Goal: Information Seeking & Learning: Understand process/instructions

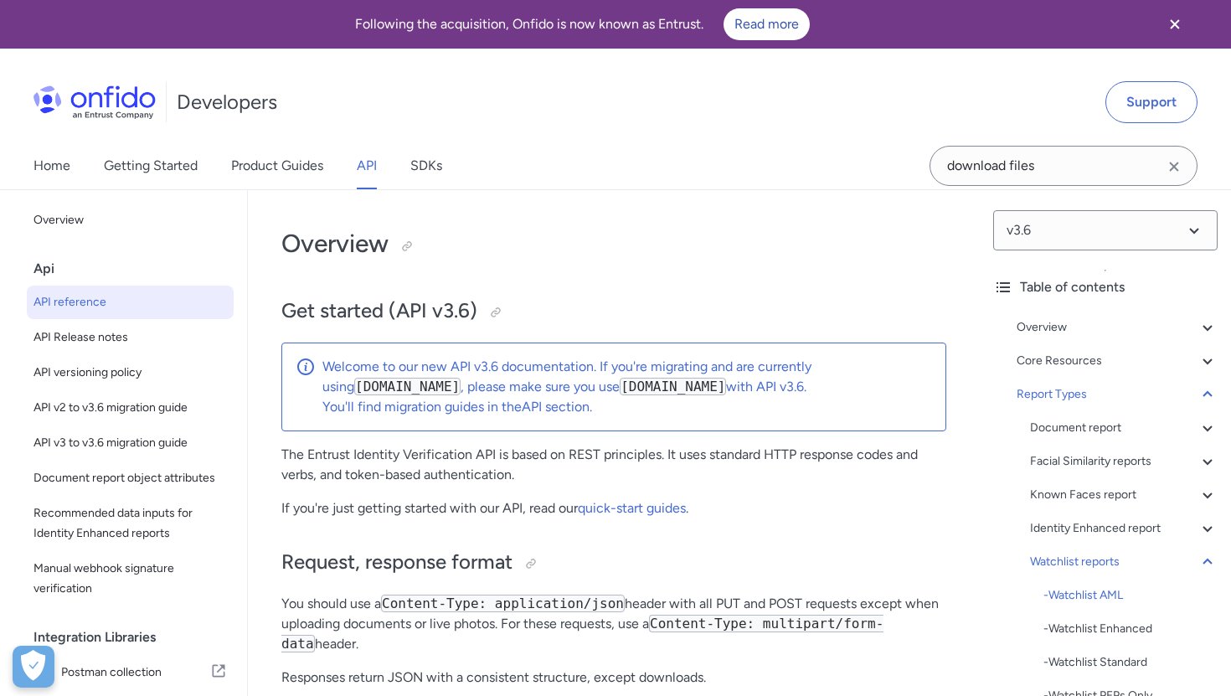
select select "http"
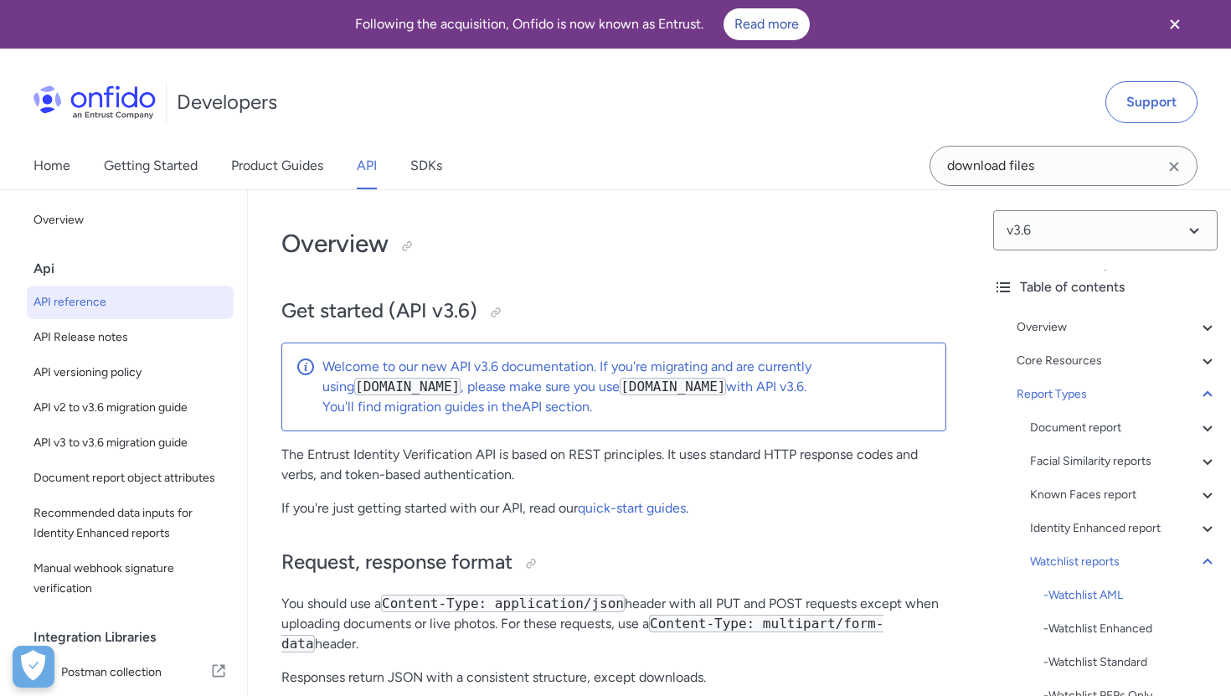
select select "http"
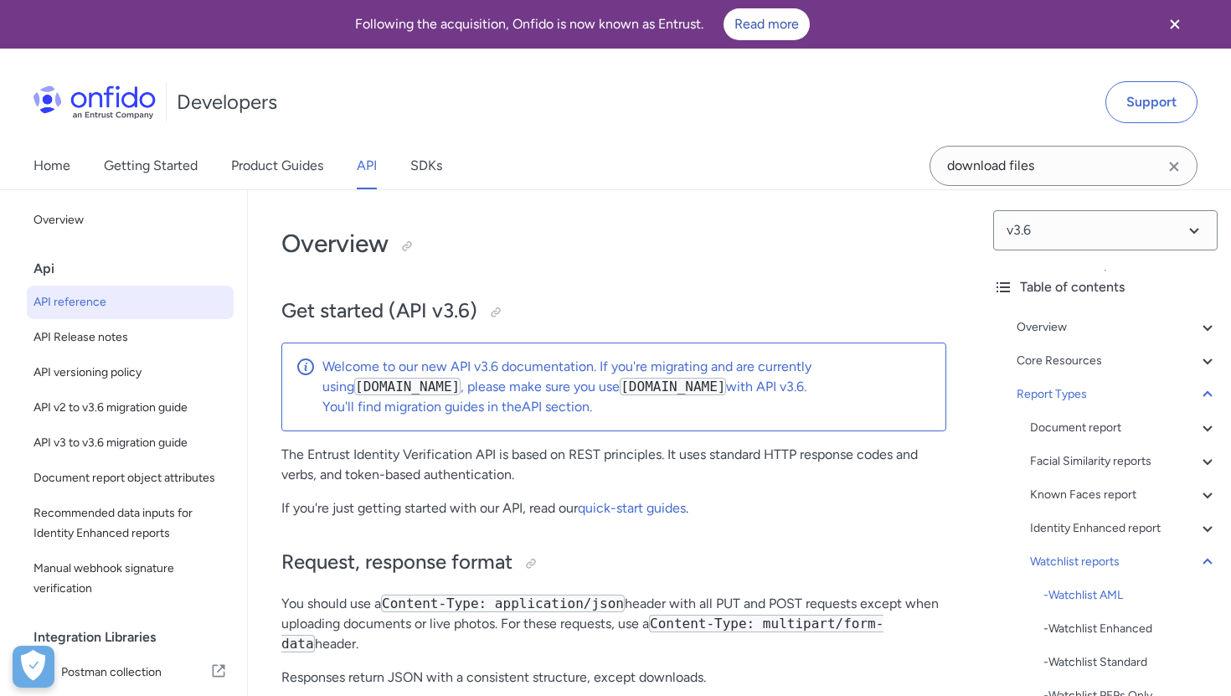
select select "http"
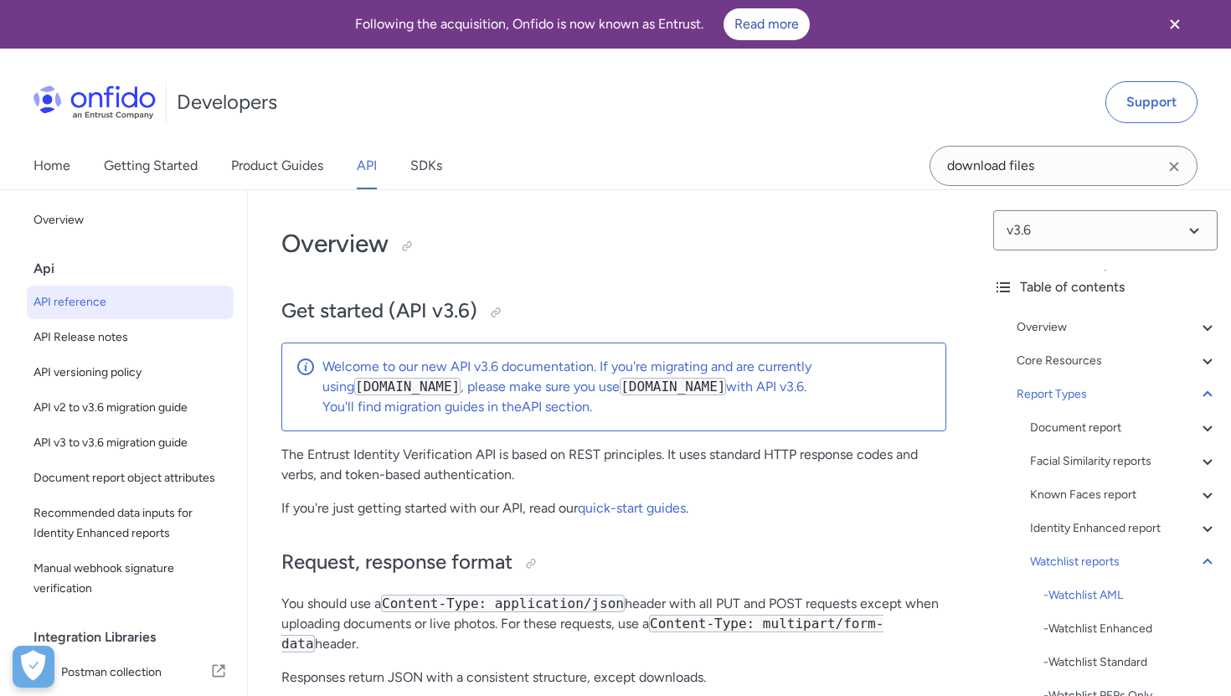
select select "http"
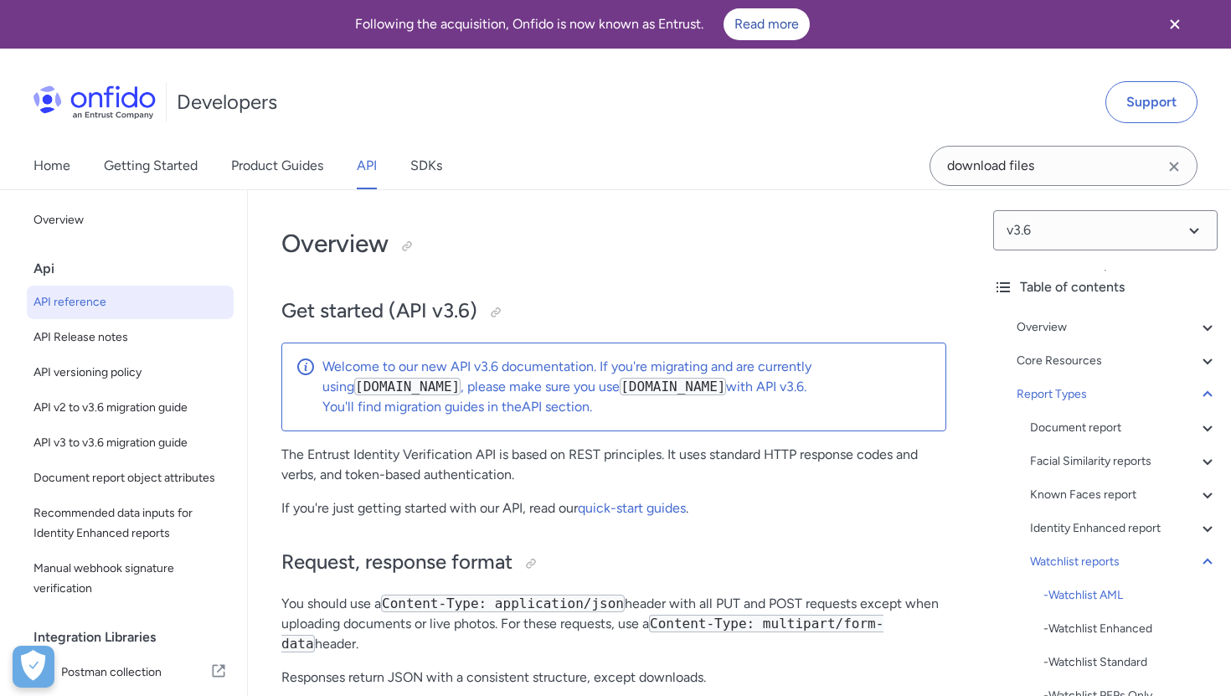
select select "http"
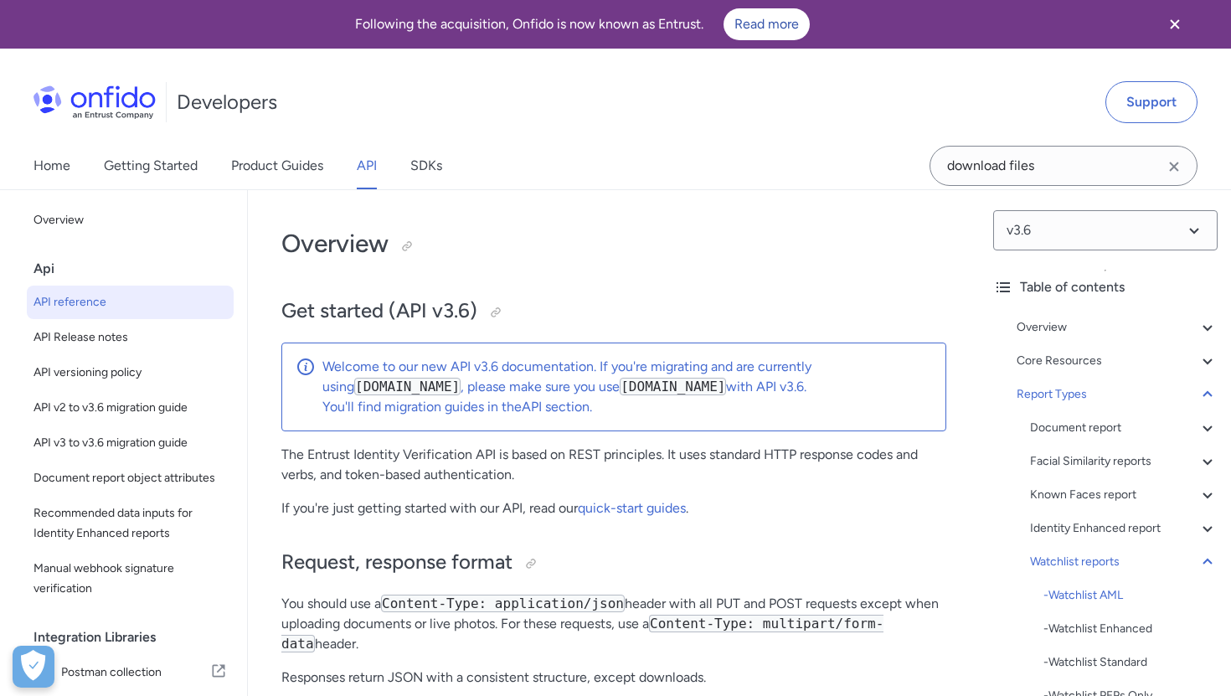
select select "http"
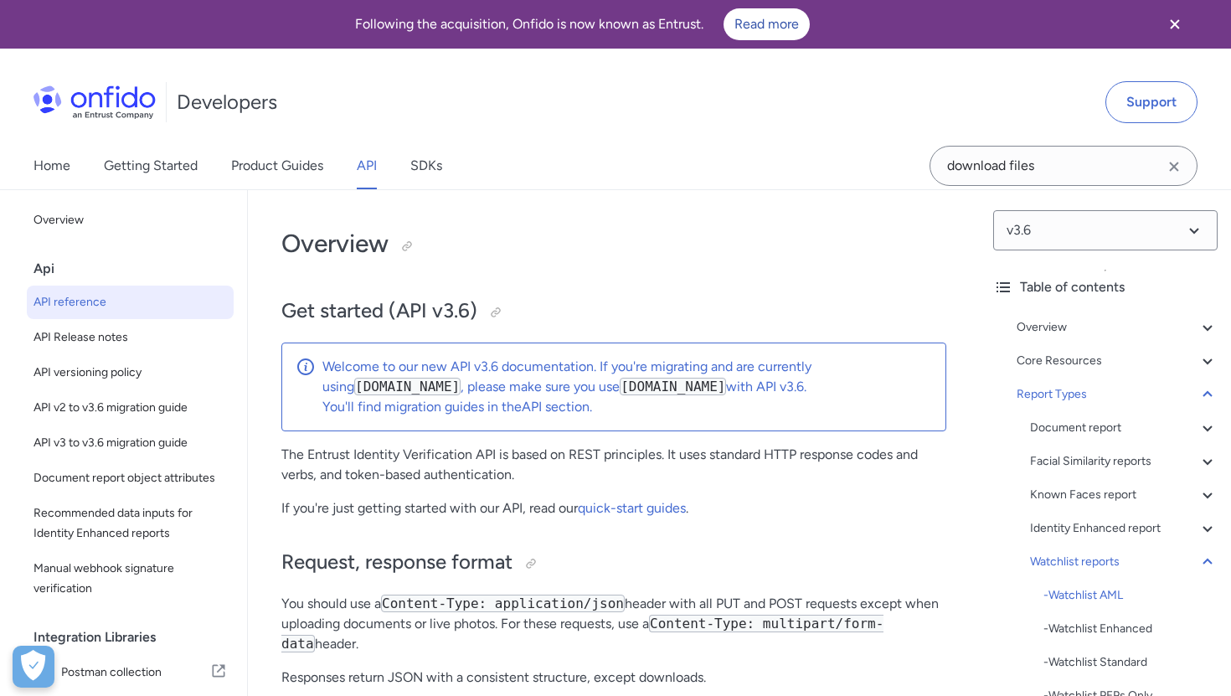
select select "http"
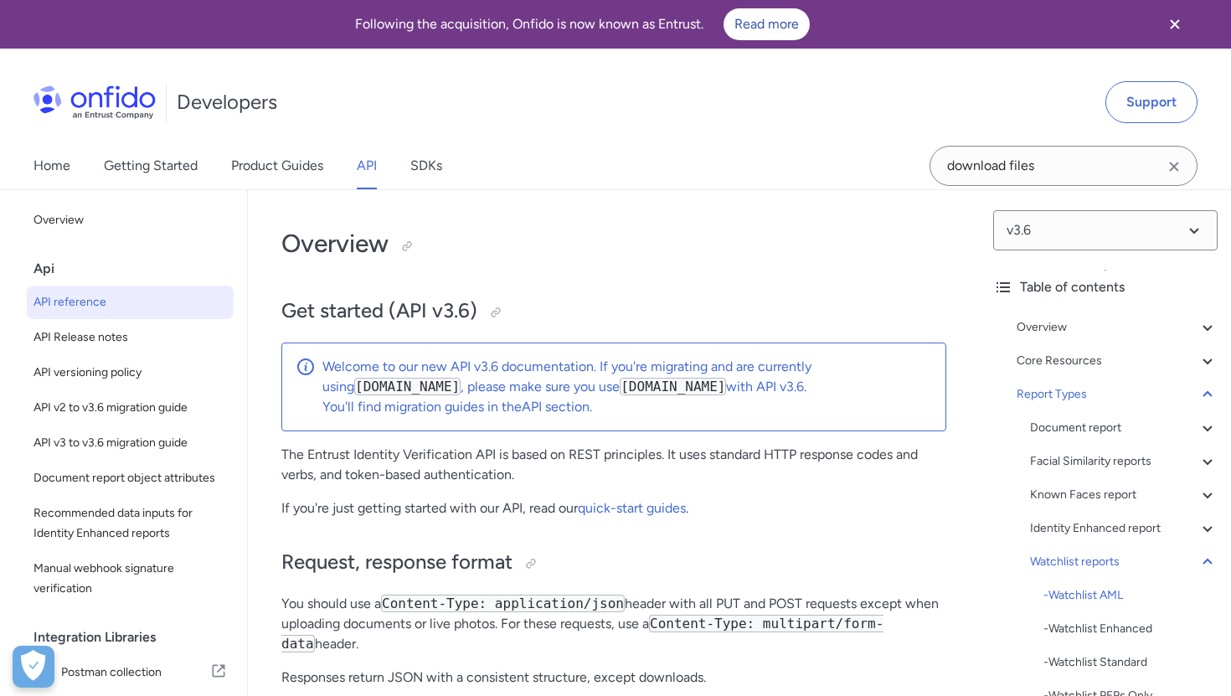
select select "http"
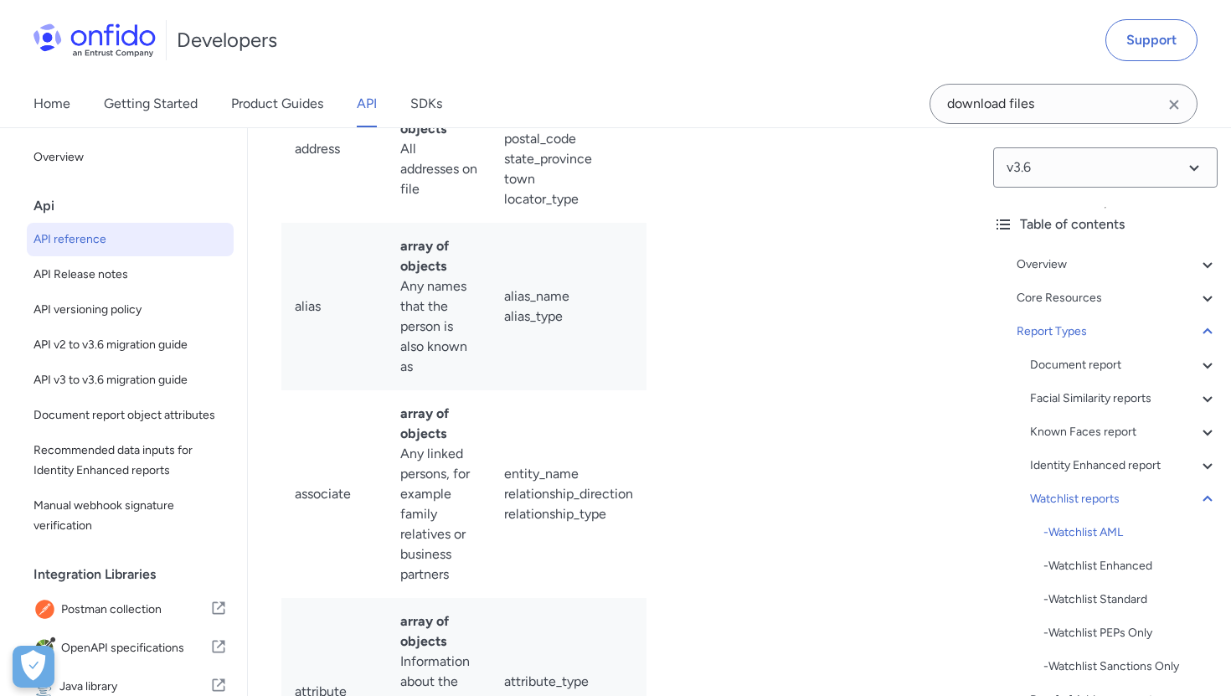
scroll to position [276, 0]
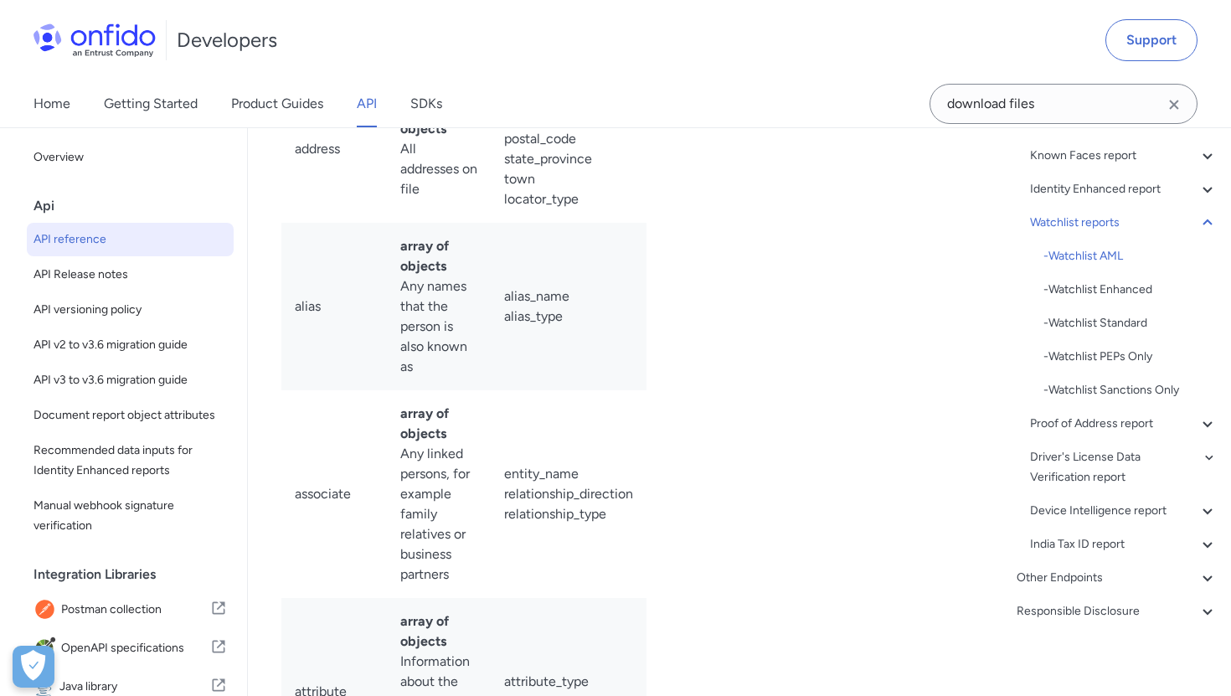
click at [366, 100] on link "API" at bounding box center [367, 103] width 20 height 47
click at [89, 246] on span "API reference" at bounding box center [129, 239] width 193 height 20
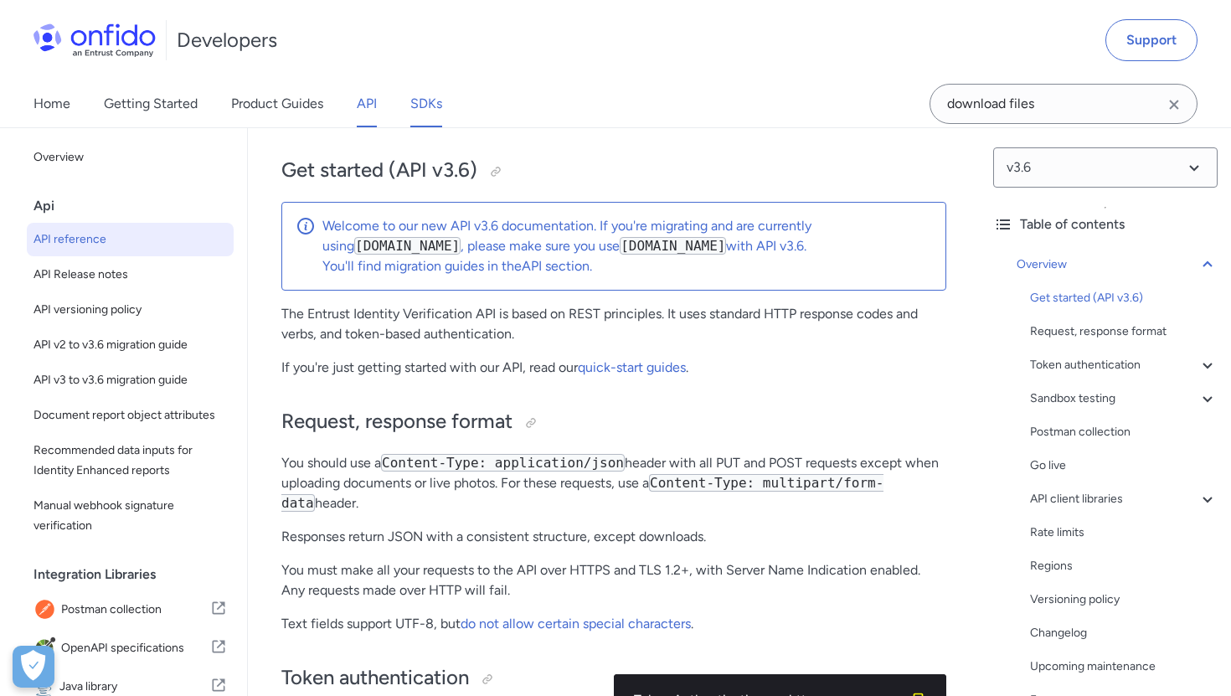
click at [431, 98] on link "SDKs" at bounding box center [426, 103] width 32 height 47
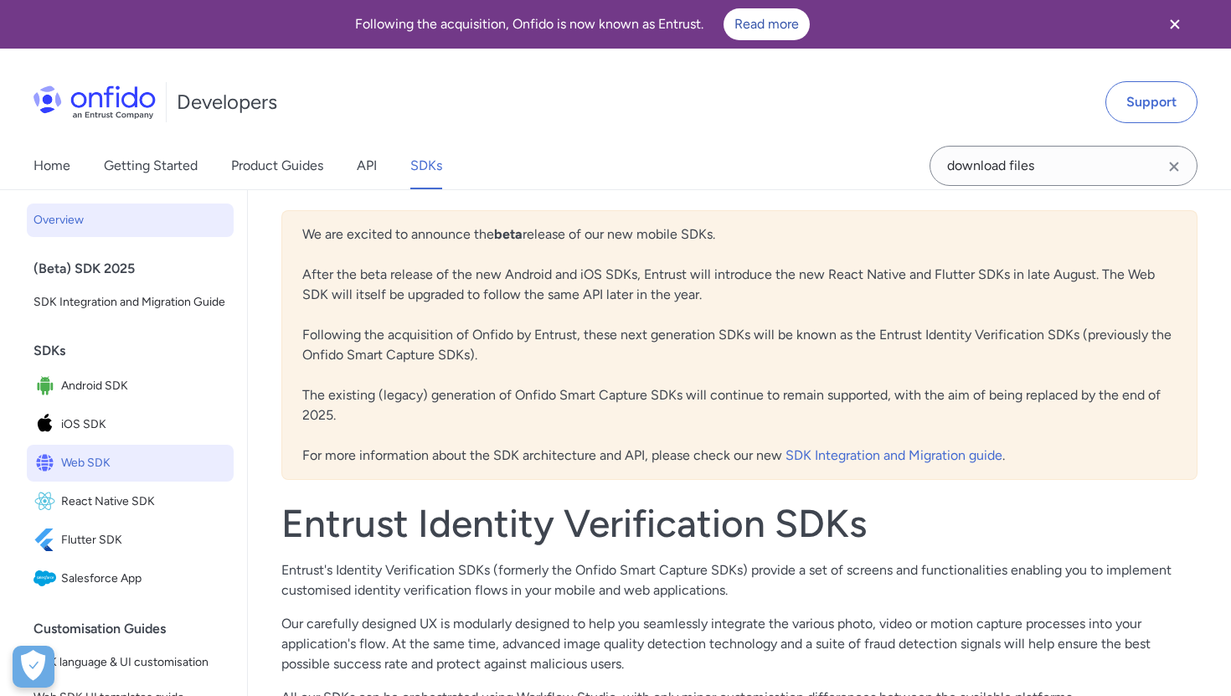
click at [97, 456] on span "Web SDK" at bounding box center [144, 462] width 166 height 23
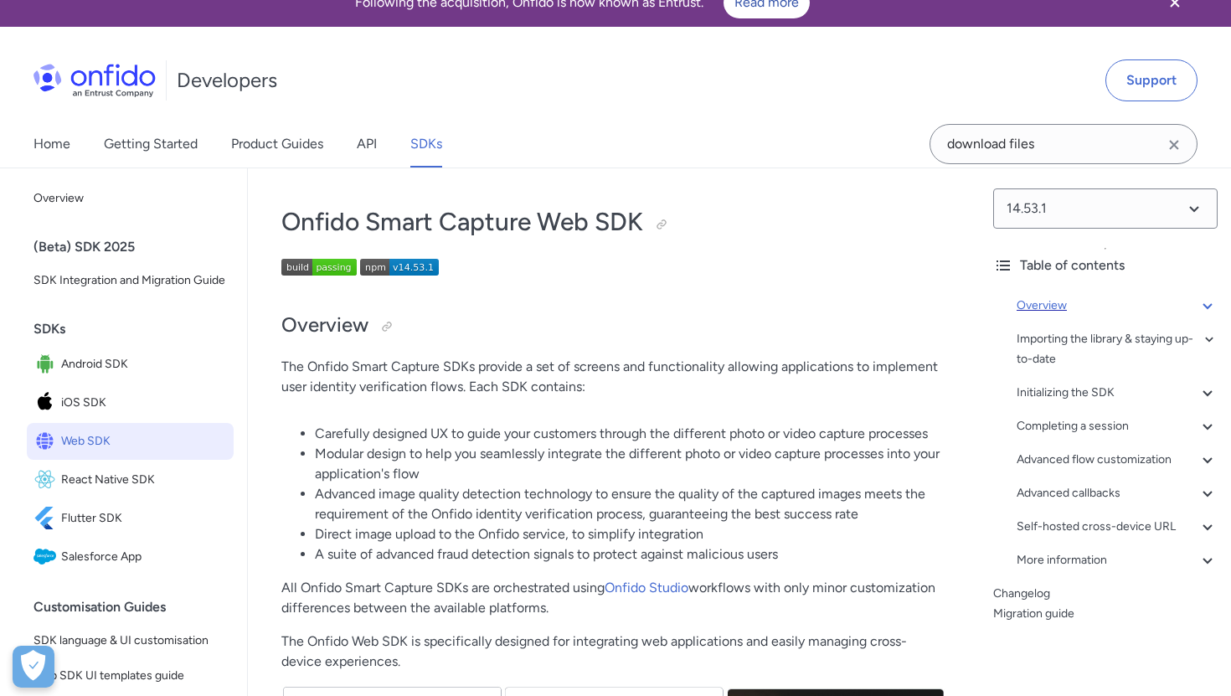
scroll to position [33, 0]
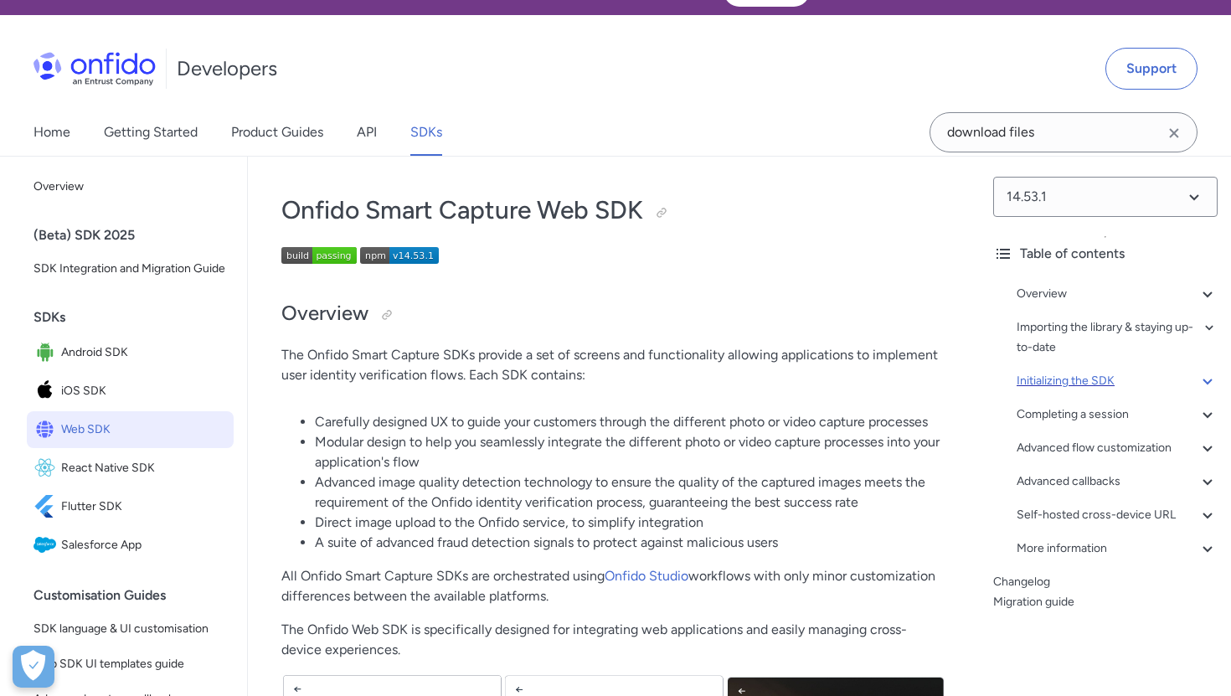
click at [1057, 383] on div "Initializing the SDK" at bounding box center [1116, 381] width 201 height 20
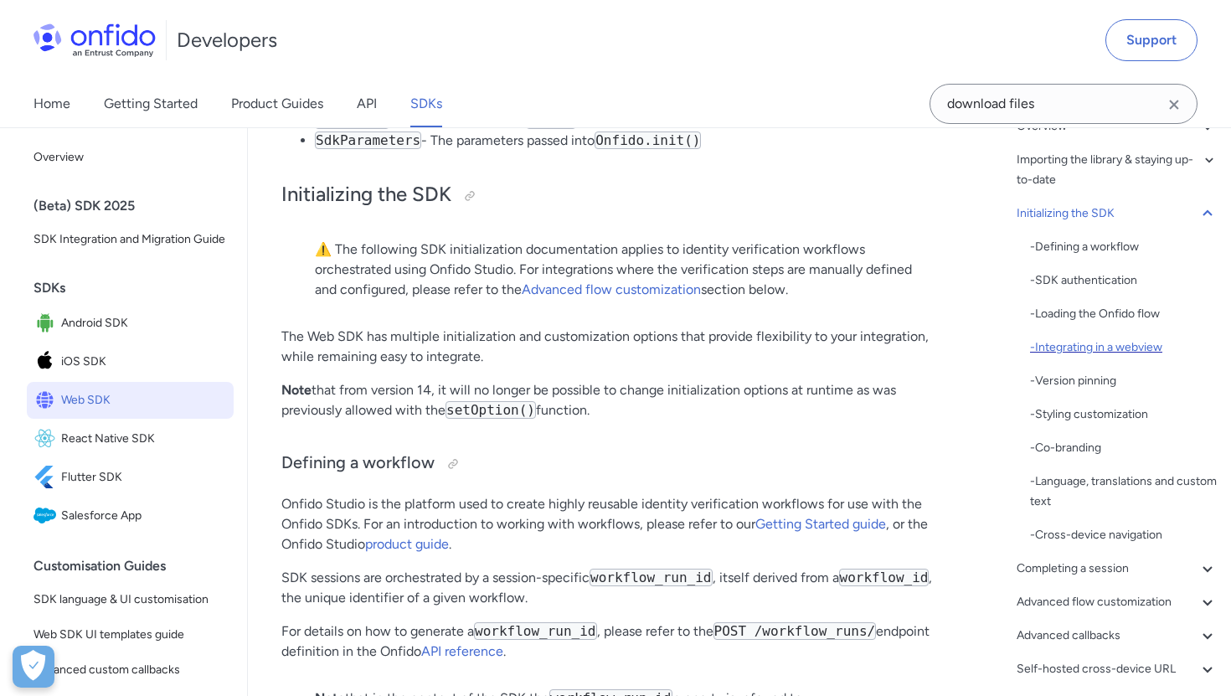
scroll to position [152, 0]
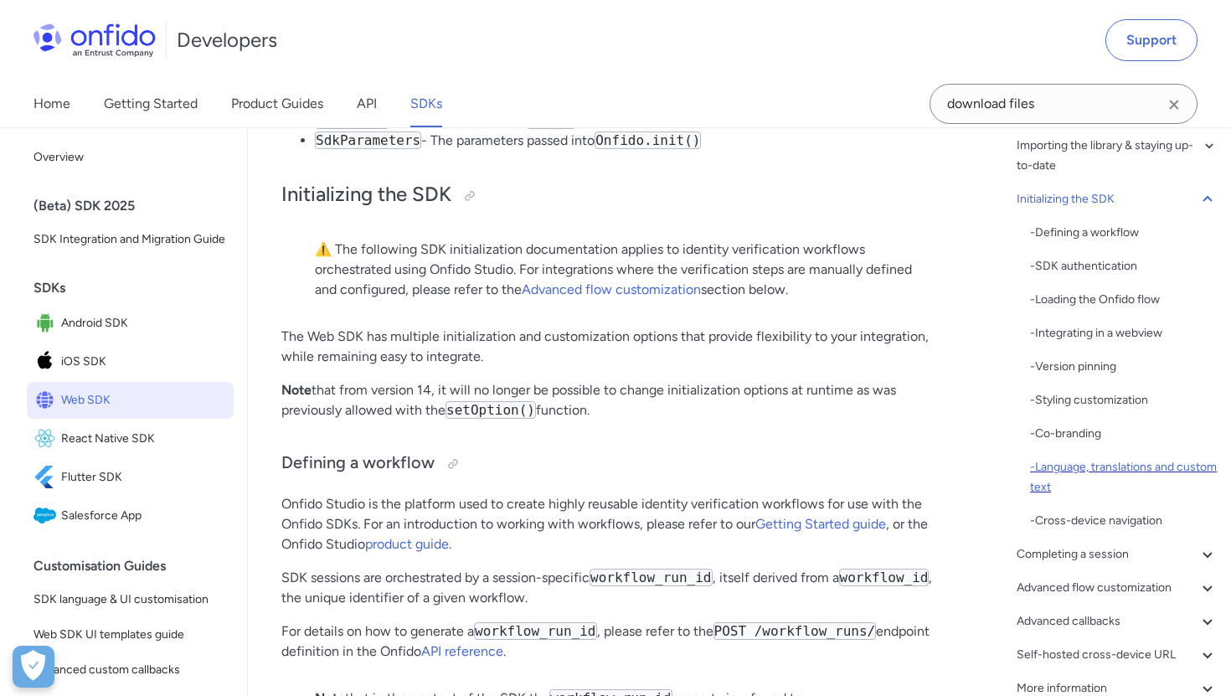
click at [1065, 465] on div "- Language, translations and custom text" at bounding box center [1124, 477] width 188 height 40
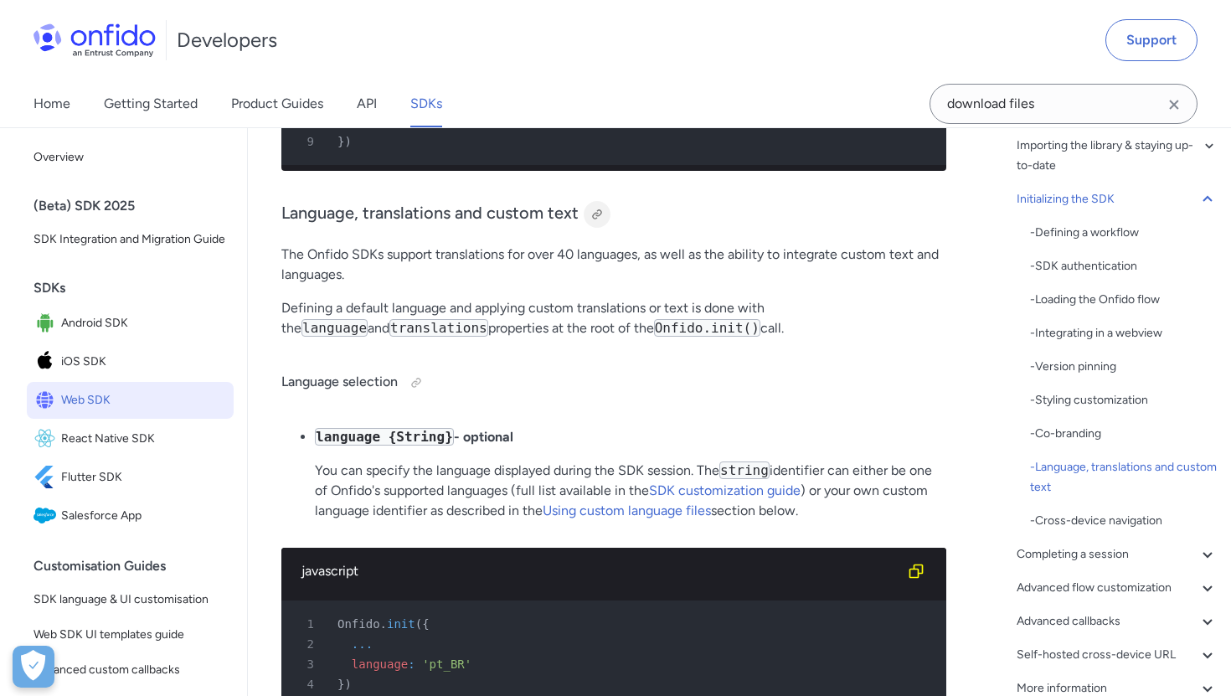
click at [598, 208] on div at bounding box center [596, 214] width 13 height 13
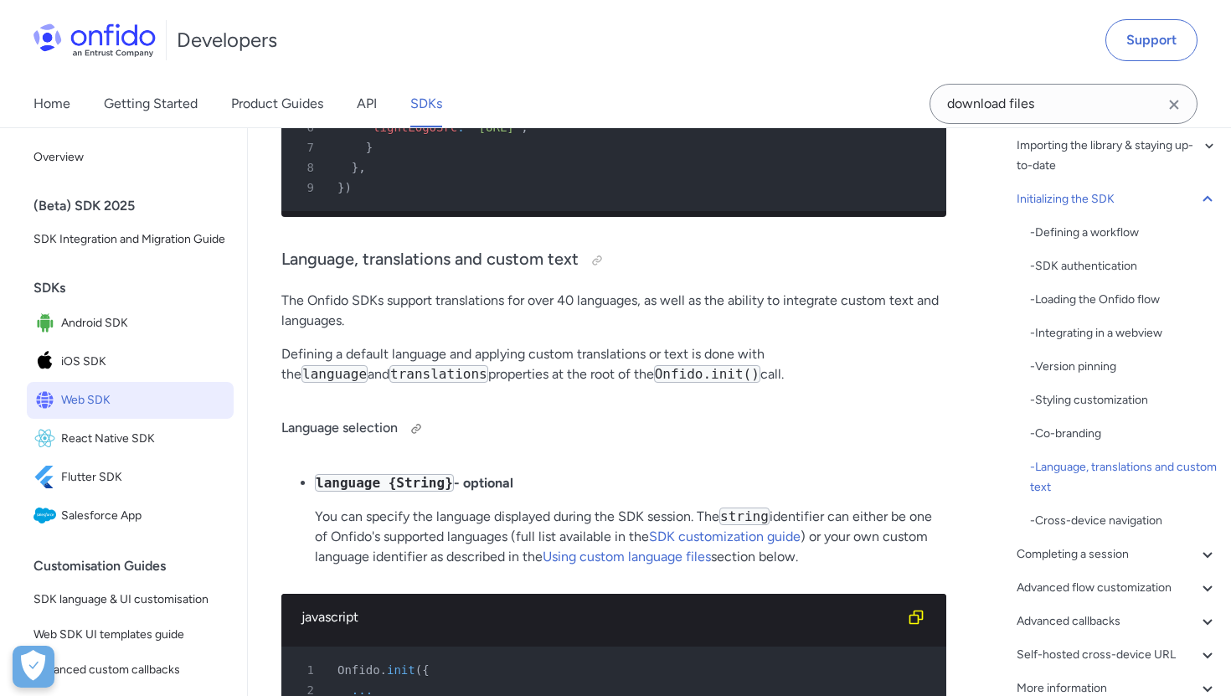
scroll to position [8278, 0]
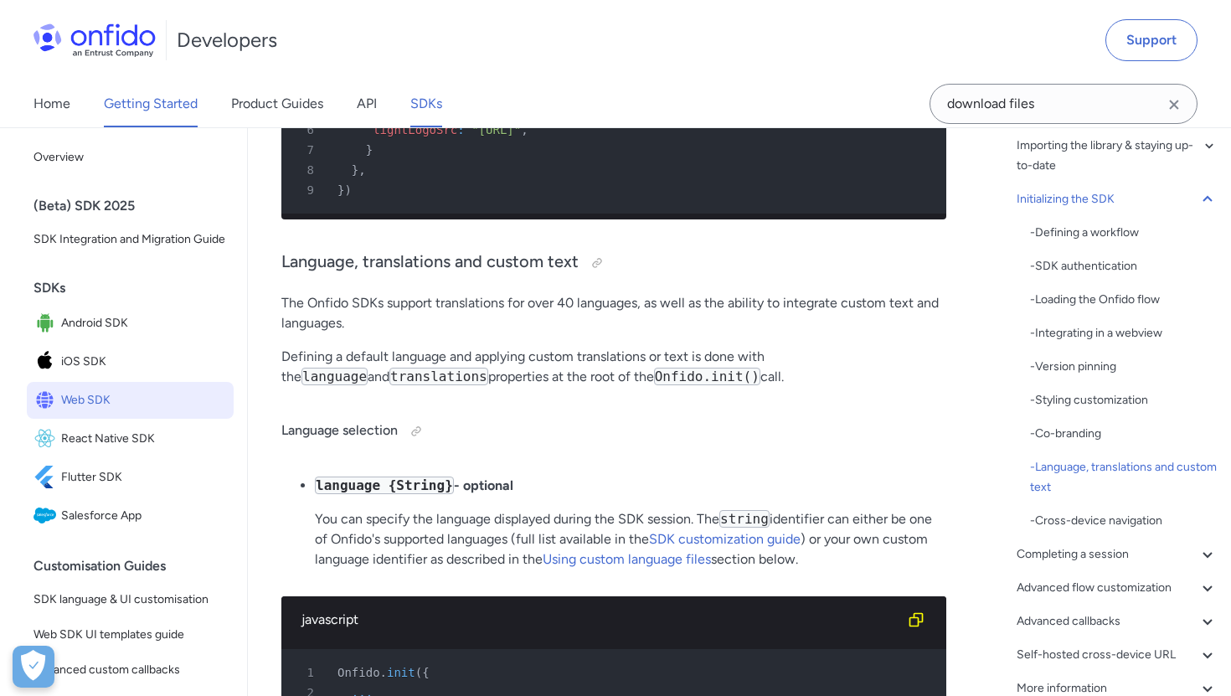
click at [170, 107] on link "Getting Started" at bounding box center [151, 103] width 94 height 47
click at [276, 102] on link "Product Guides" at bounding box center [277, 103] width 92 height 47
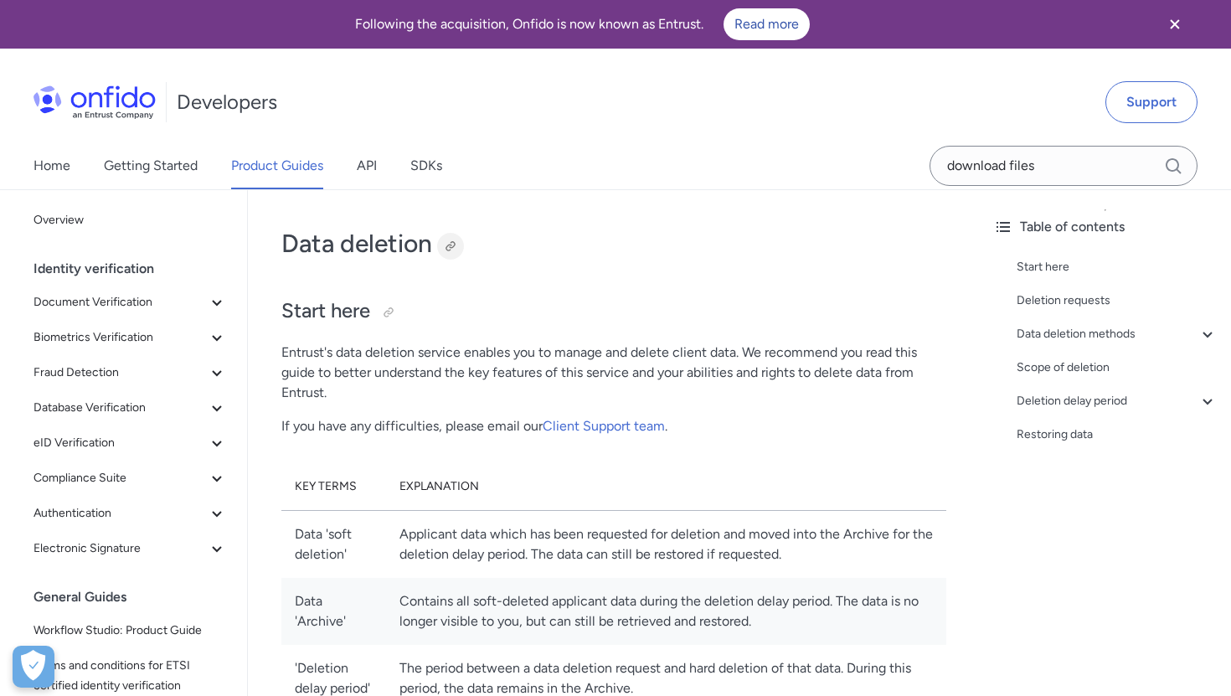
click at [450, 235] on div at bounding box center [450, 246] width 27 height 27
click at [1052, 151] on input "download files" at bounding box center [1063, 166] width 268 height 40
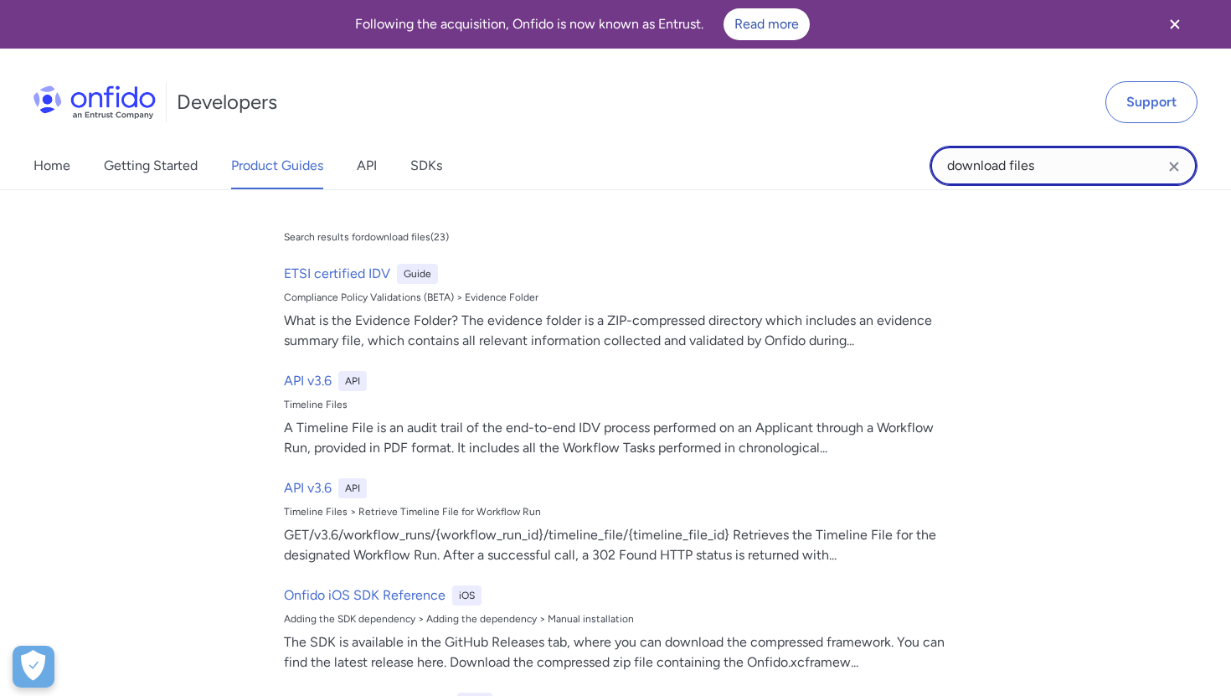
drag, startPoint x: 1052, startPoint y: 171, endPoint x: 839, endPoint y: 168, distance: 213.5
click at [839, 168] on div "Home Getting Started Product Guides API SDKs download files download files Sear…" at bounding box center [615, 165] width 1231 height 47
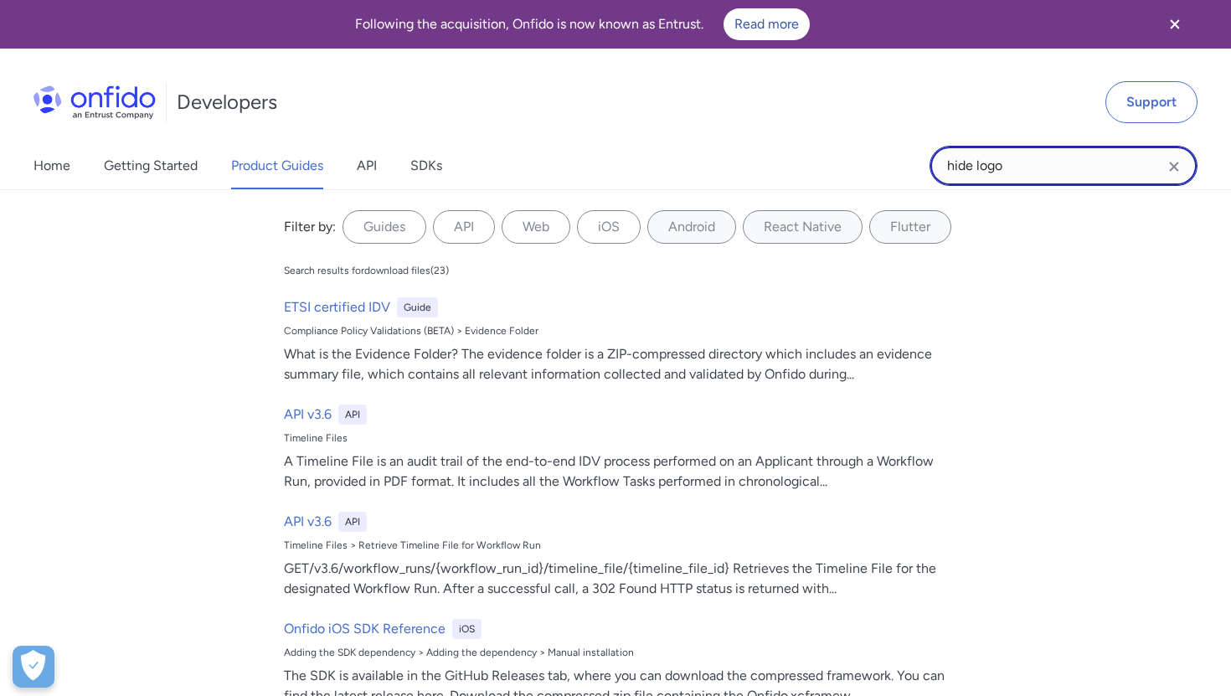
type input "hide logo"
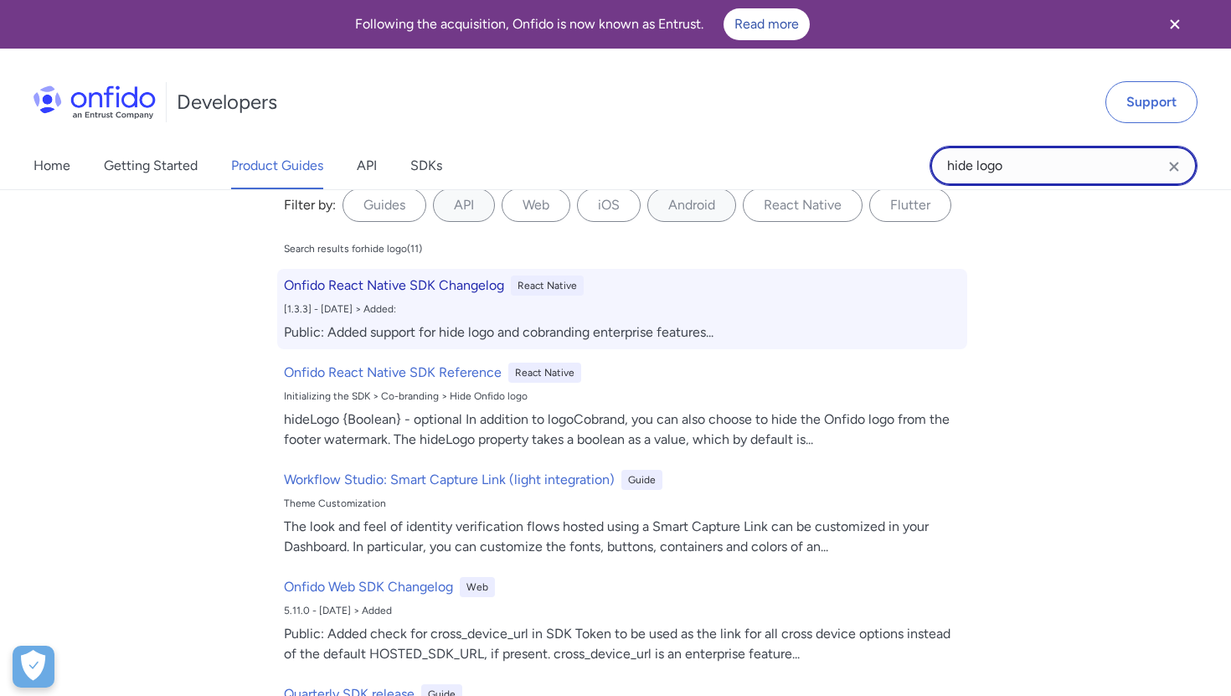
scroll to position [23, 0]
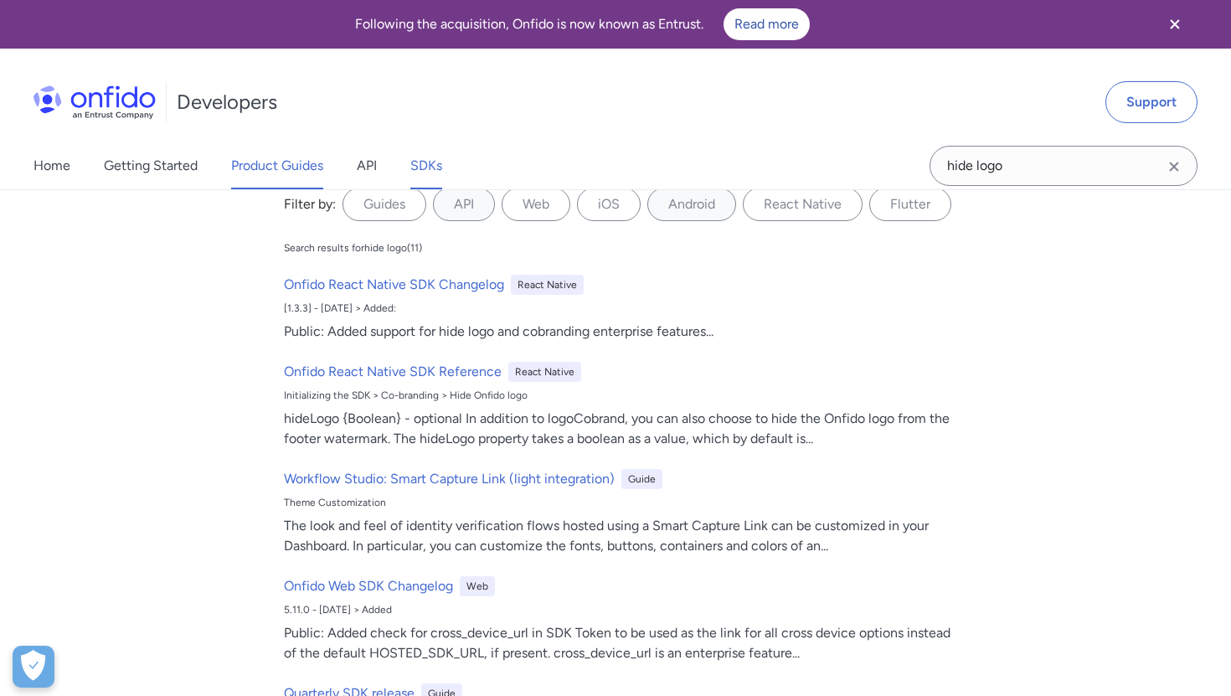
click at [442, 165] on link "SDKs" at bounding box center [426, 165] width 32 height 47
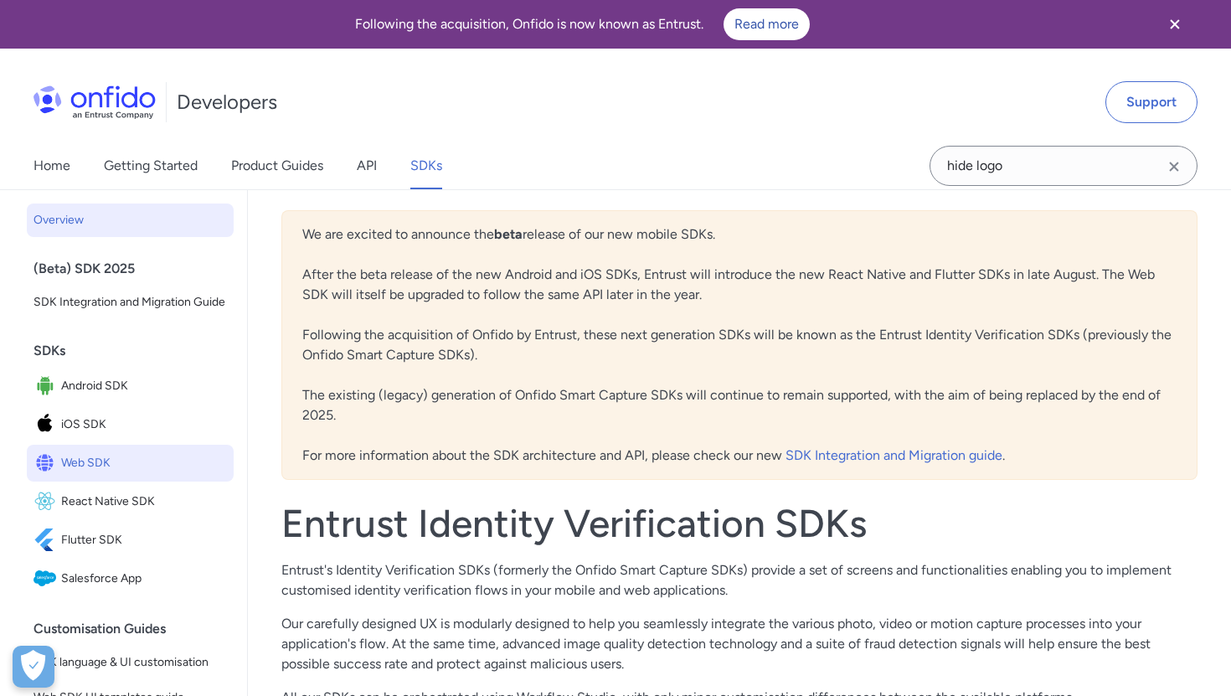
click at [111, 467] on span "Web SDK" at bounding box center [144, 462] width 166 height 23
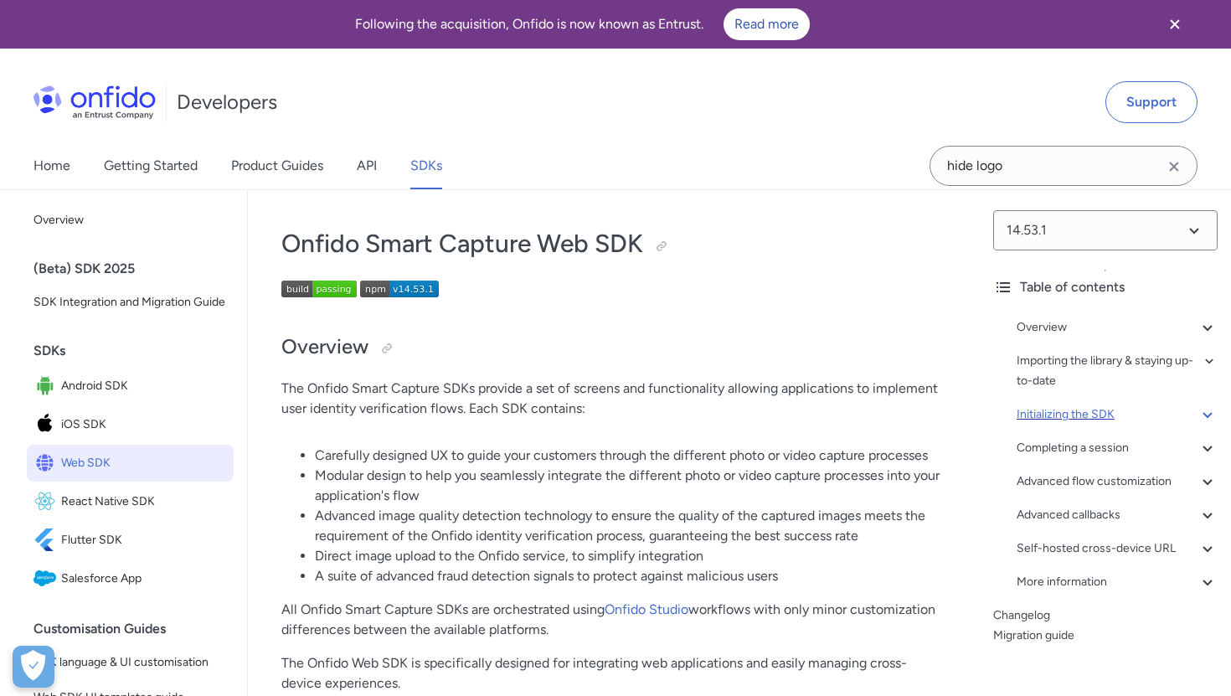
click at [1057, 415] on div "Initializing the SDK" at bounding box center [1116, 414] width 201 height 20
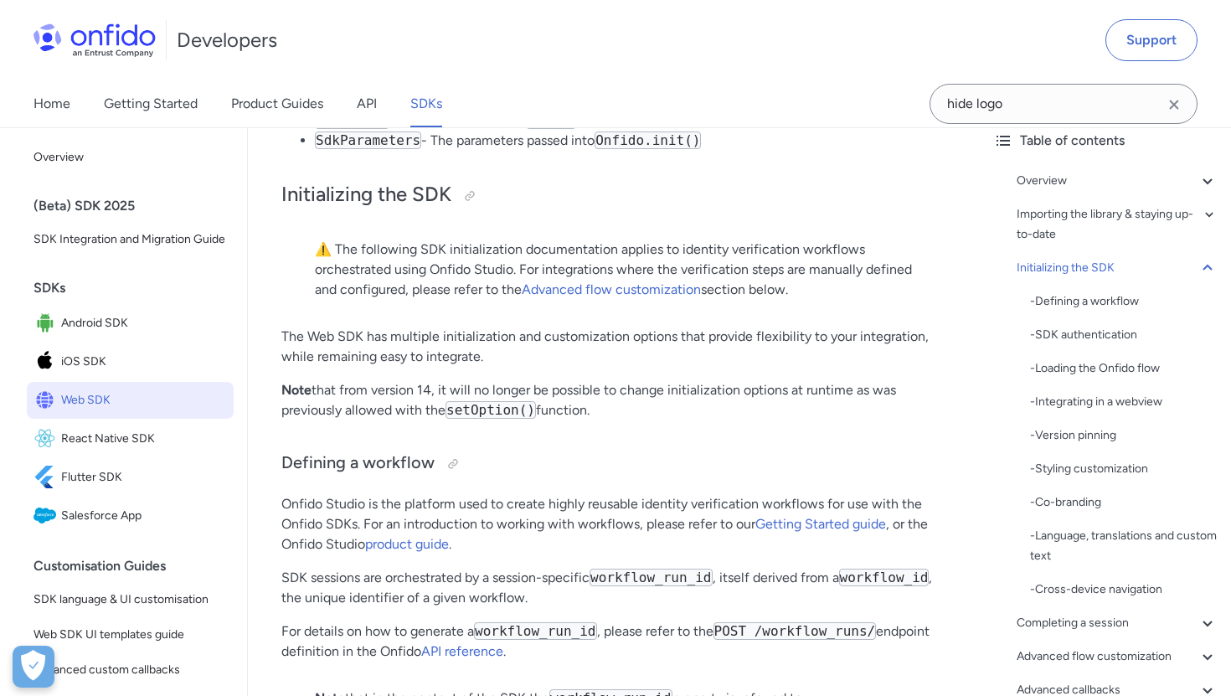
scroll to position [96, 0]
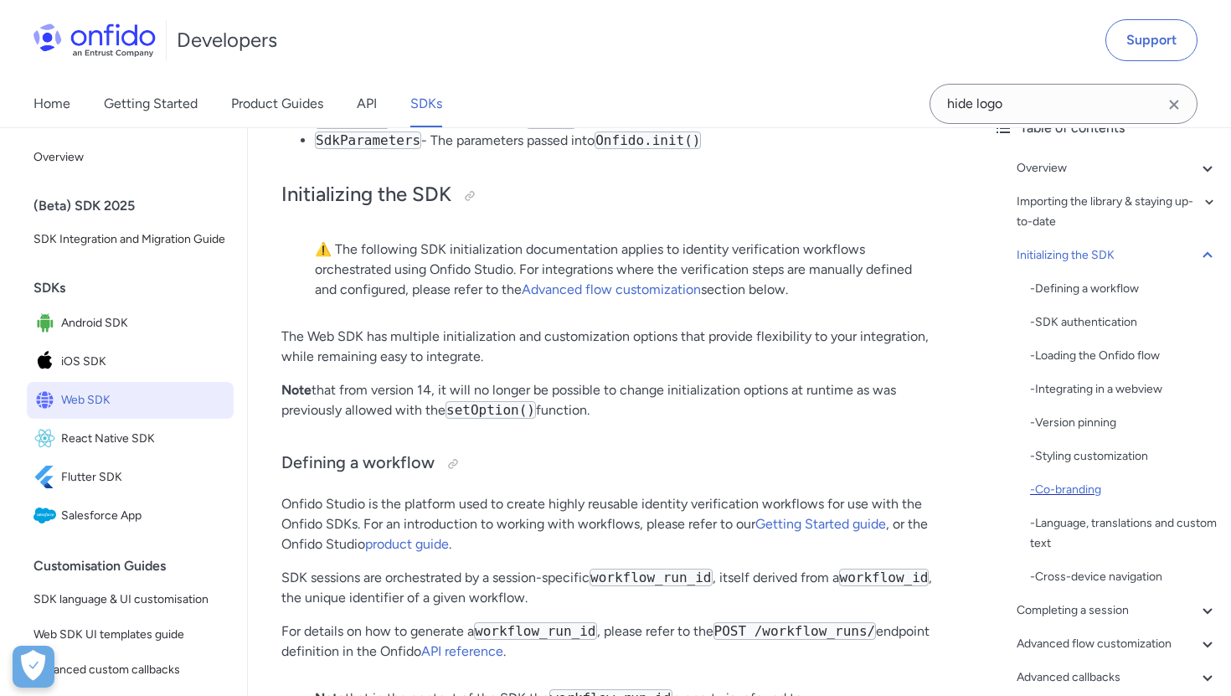
click at [1082, 495] on div "- Co-branding" at bounding box center [1124, 490] width 188 height 20
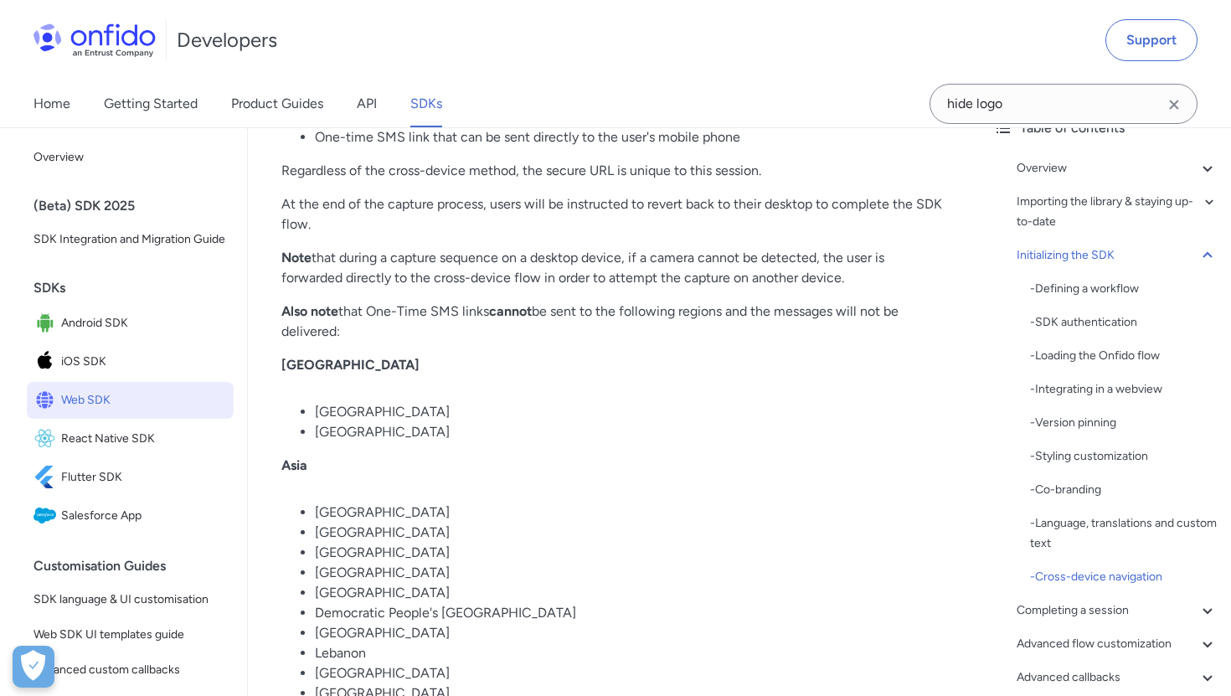
scroll to position [12425, 0]
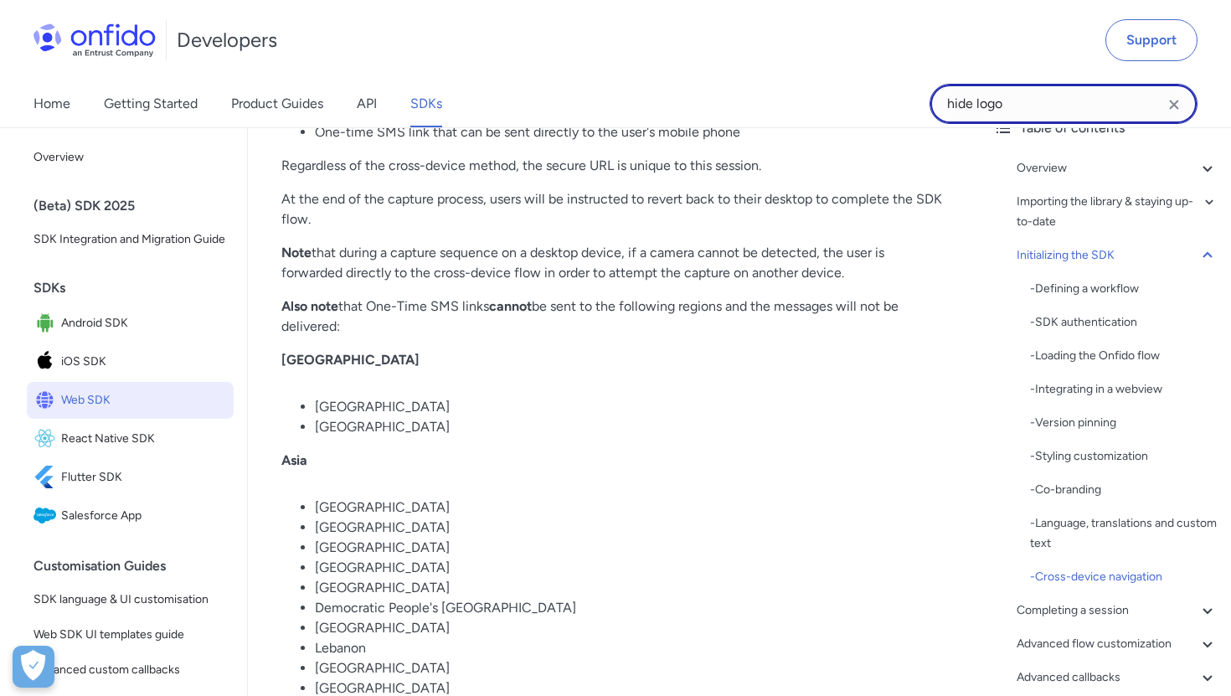
click at [1011, 95] on input "hide logo" at bounding box center [1063, 104] width 268 height 40
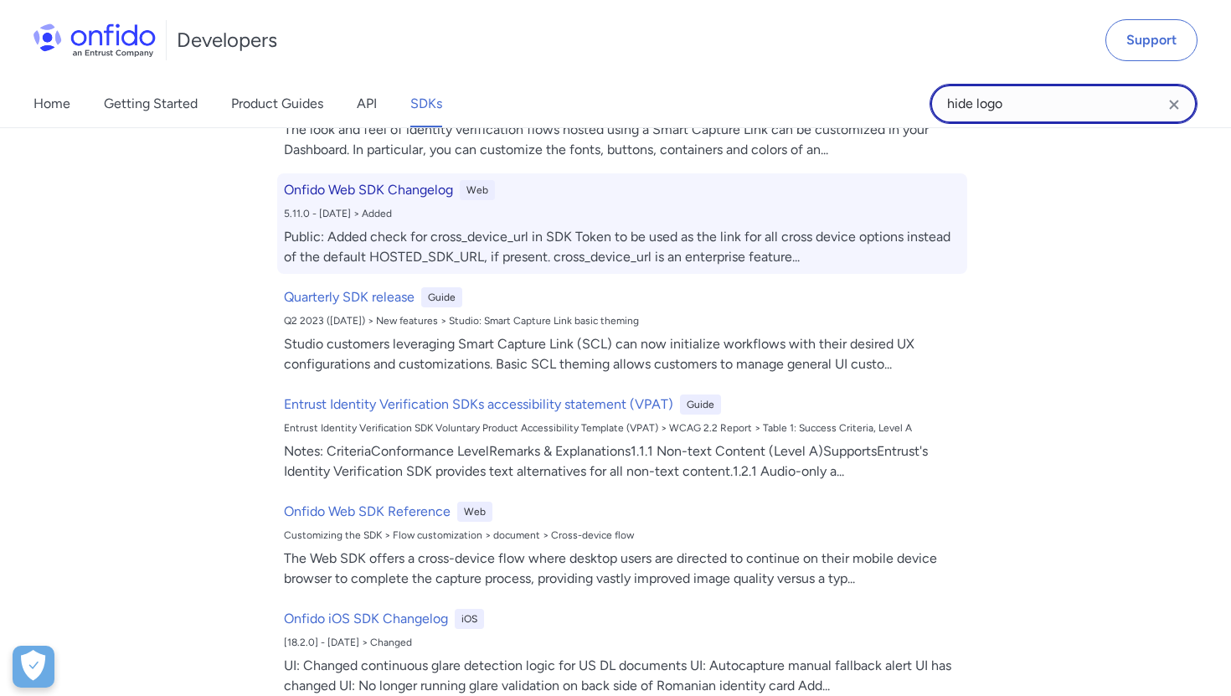
scroll to position [357, 0]
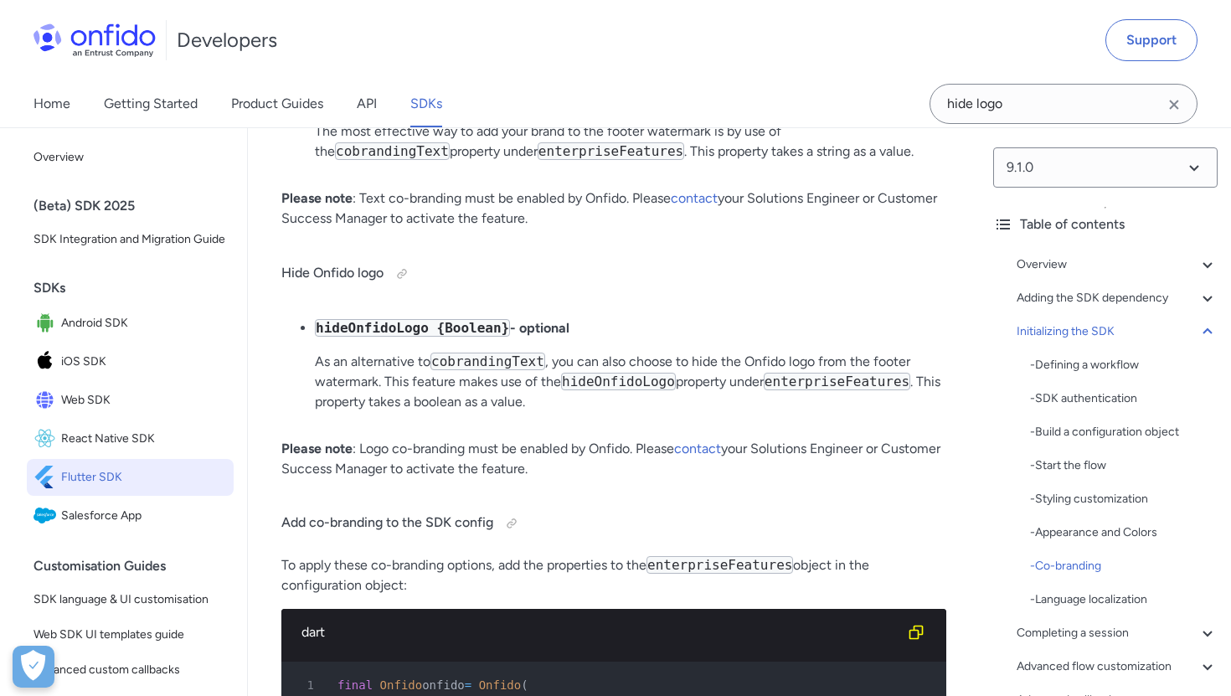
scroll to position [6431, 0]
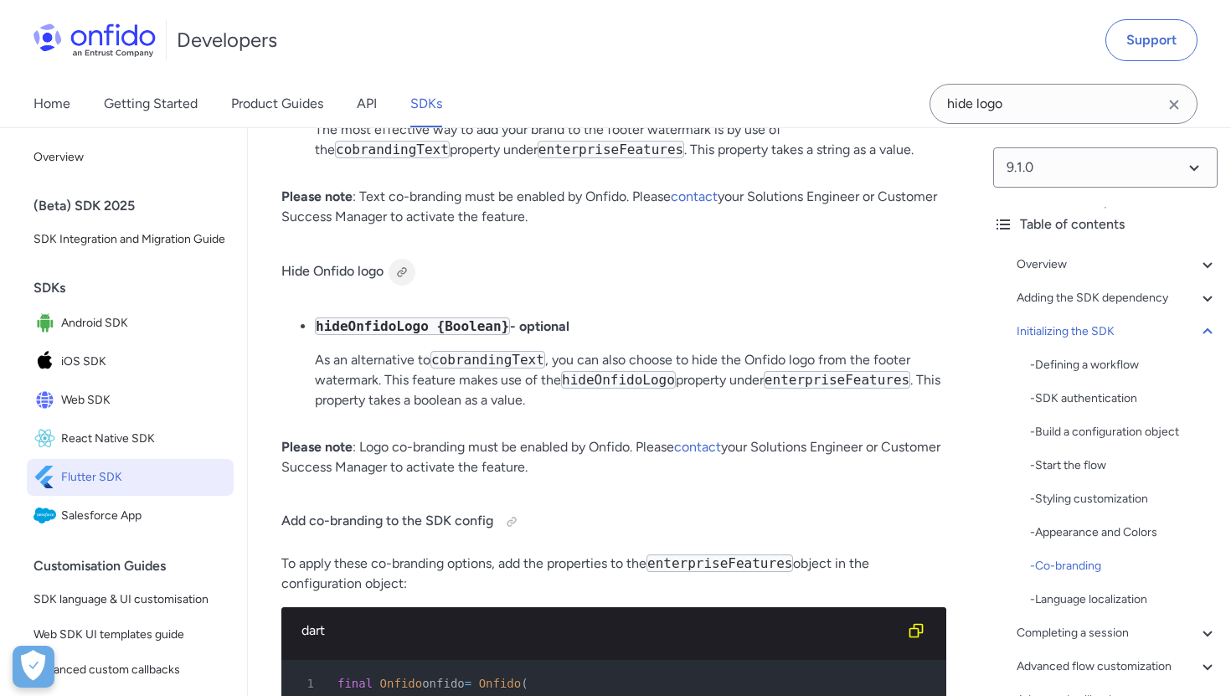
click at [405, 266] on div at bounding box center [401, 271] width 13 height 13
